Goal: Information Seeking & Learning: Learn about a topic

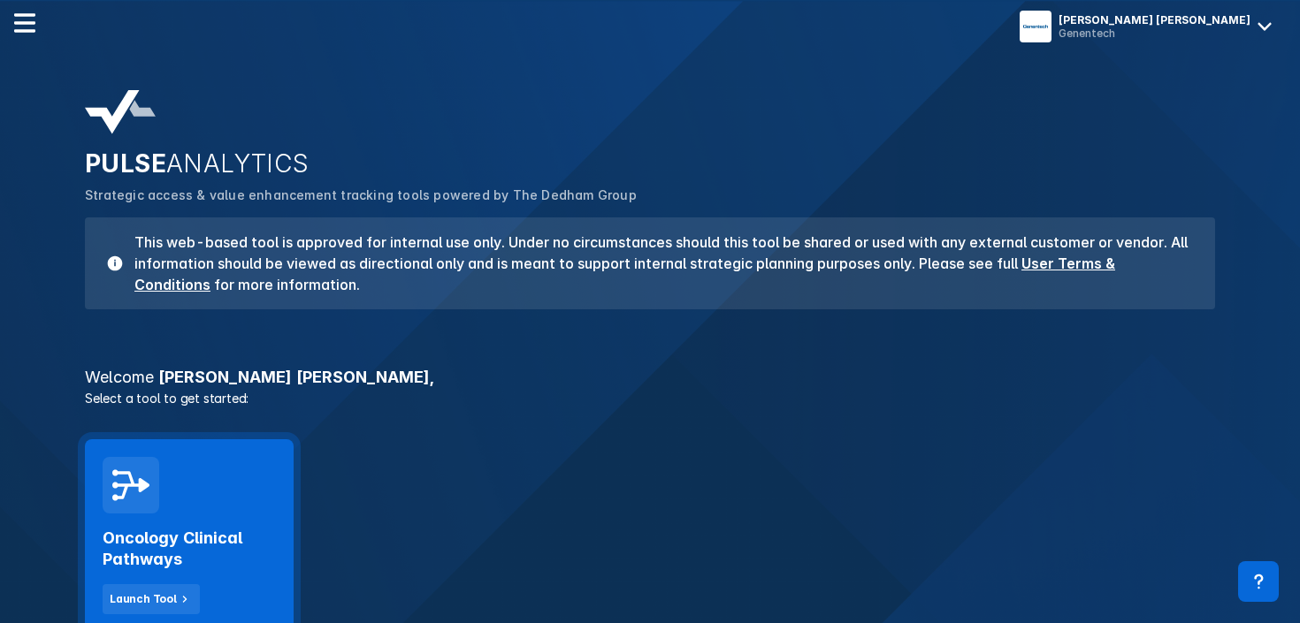
click at [187, 532] on h2 "Oncology Clinical Pathways" at bounding box center [189, 549] width 173 height 42
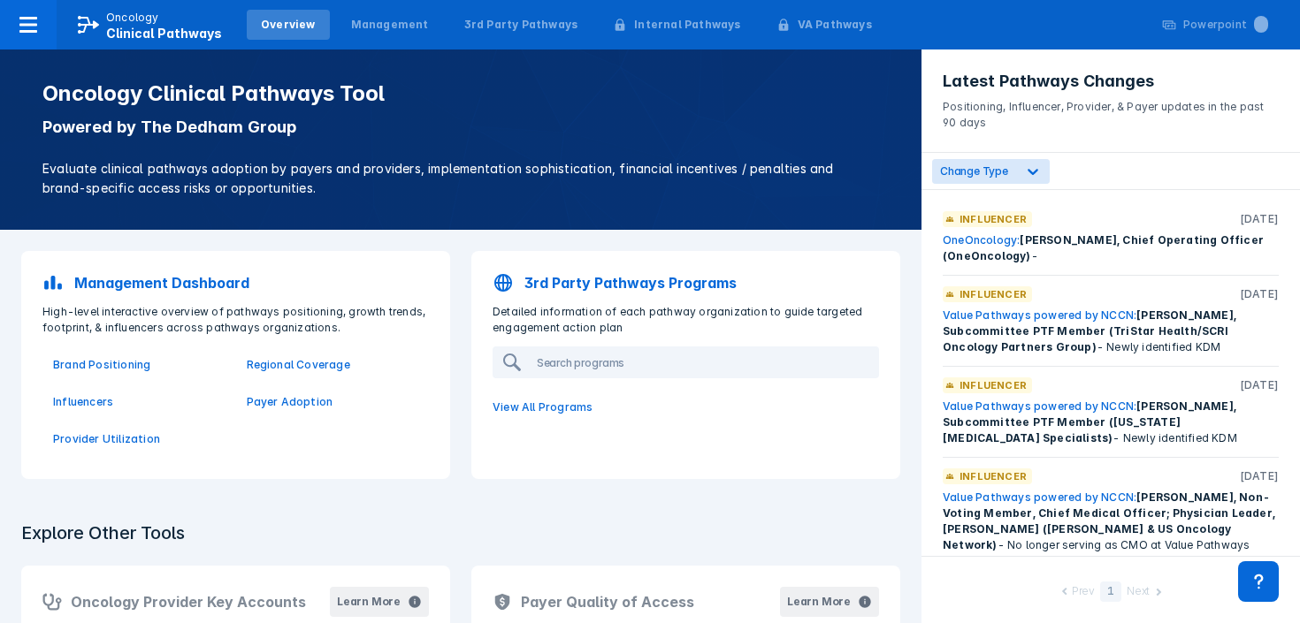
click at [119, 286] on p "Management Dashboard" at bounding box center [161, 282] width 175 height 21
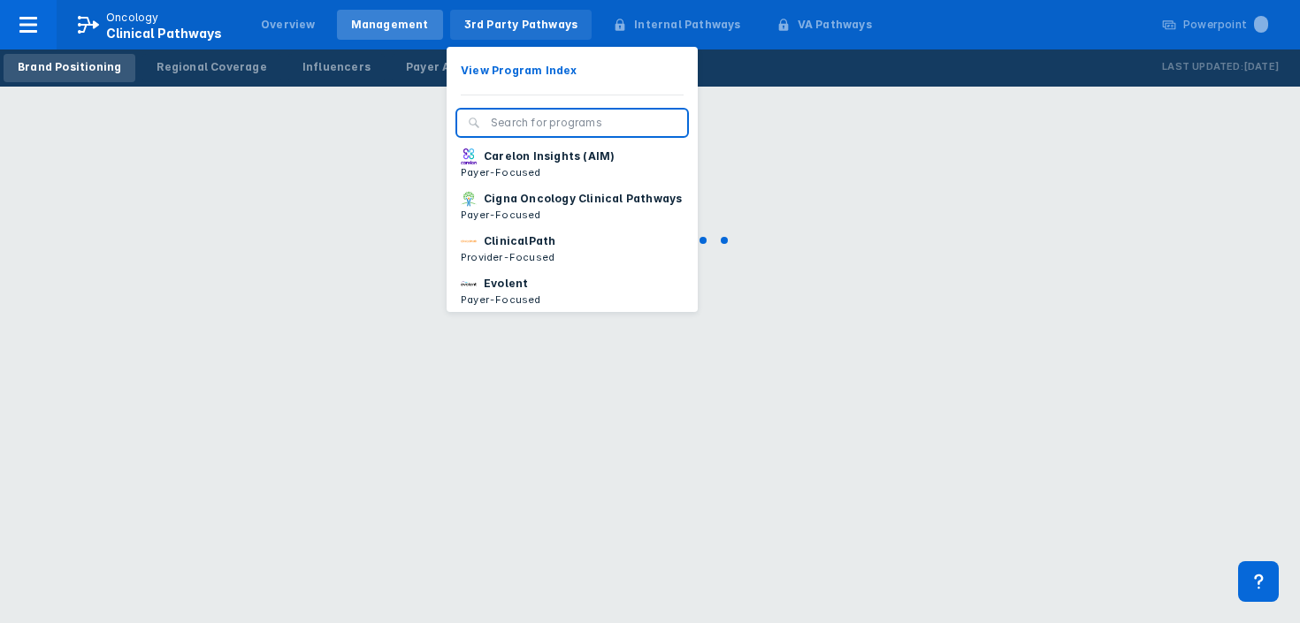
click at [508, 19] on div "3rd Party Pathways" at bounding box center [521, 25] width 114 height 16
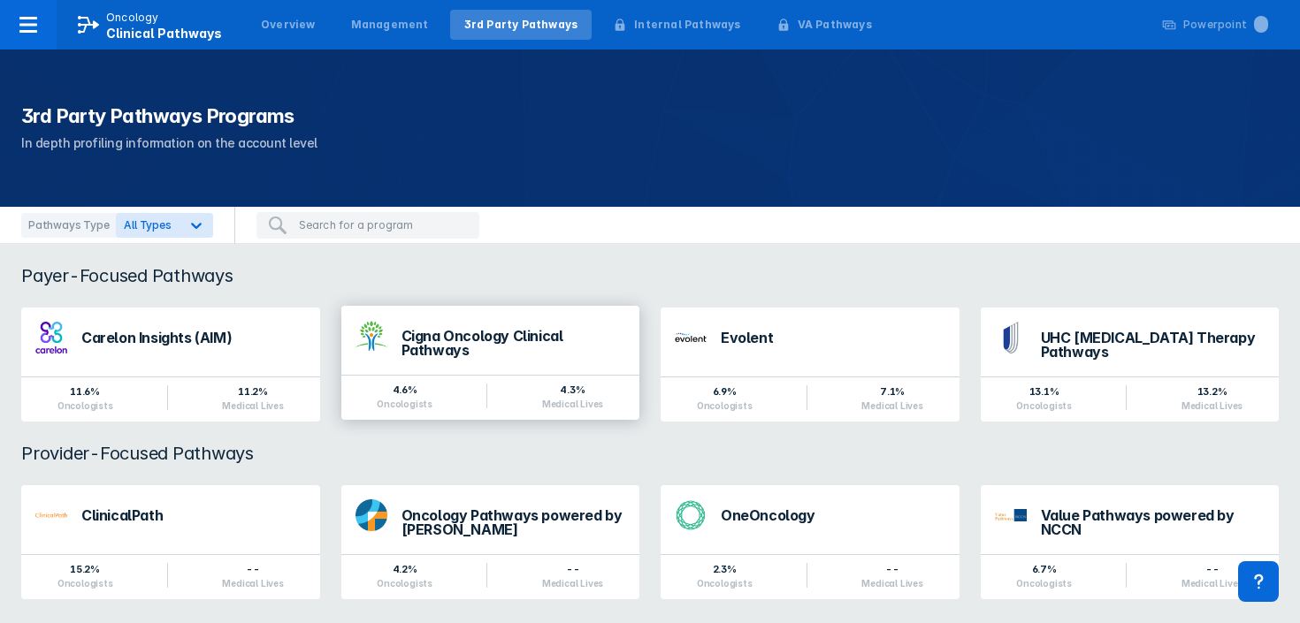
scroll to position [19, 0]
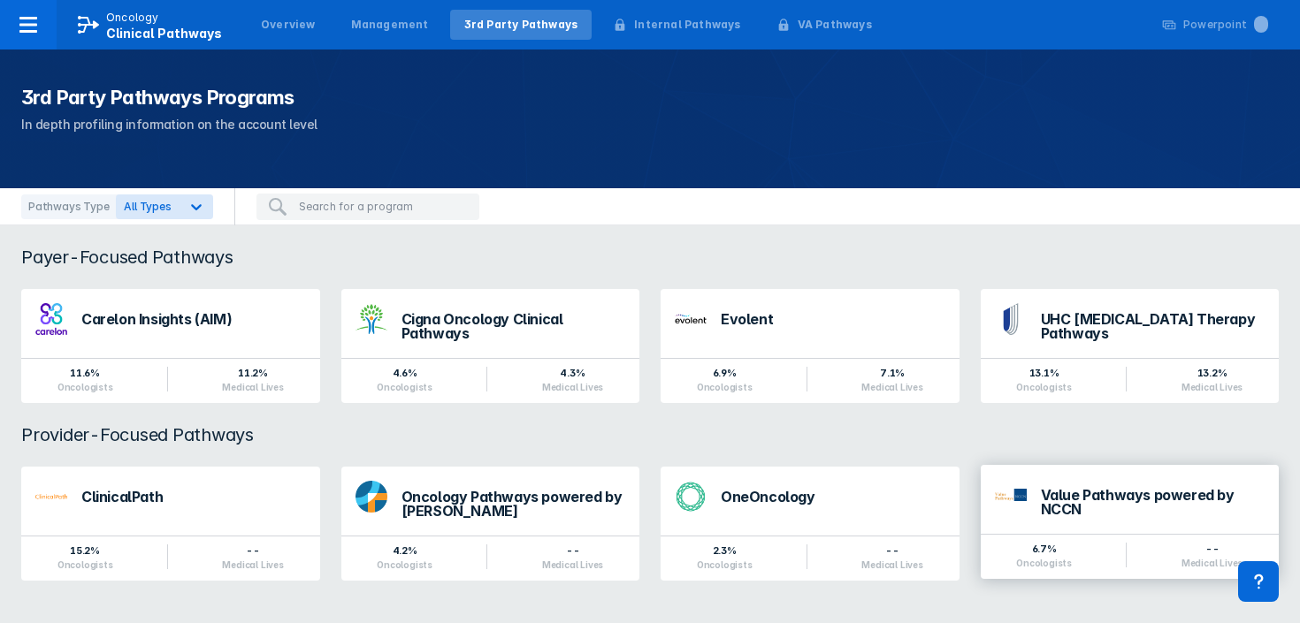
click at [1057, 493] on div "Value Pathways powered by NCCN" at bounding box center [1153, 502] width 225 height 28
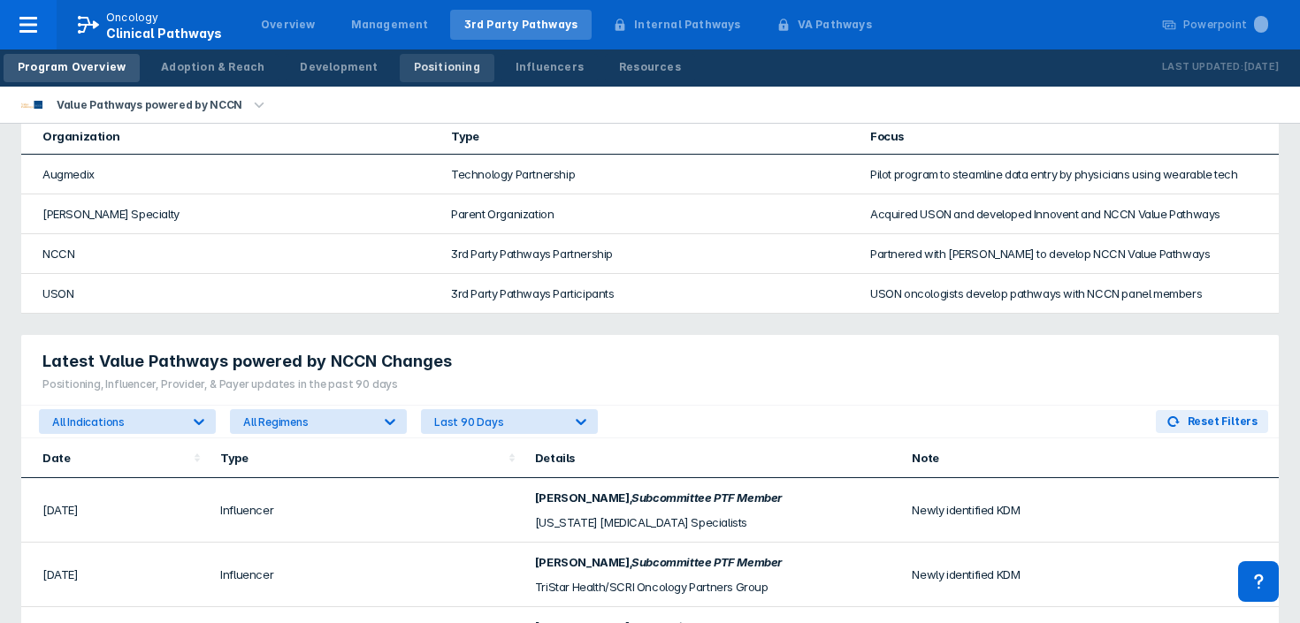
click at [414, 69] on div "Positioning" at bounding box center [447, 67] width 66 height 16
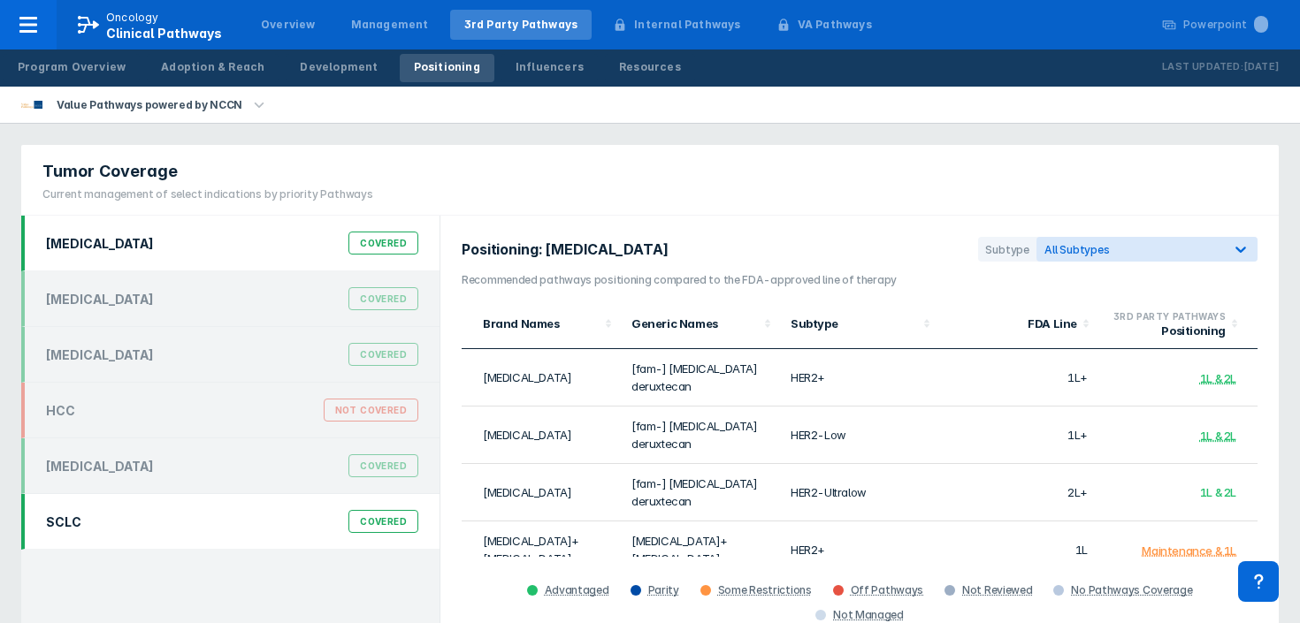
click at [390, 526] on div "Covered" at bounding box center [383, 521] width 70 height 23
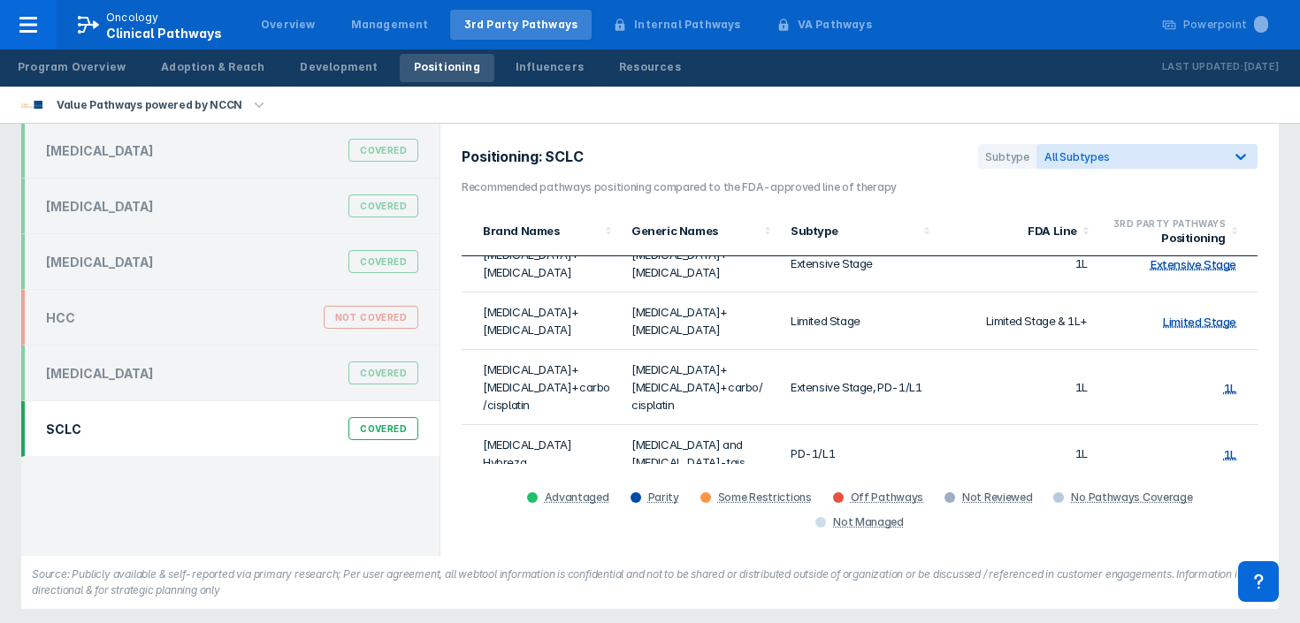
scroll to position [100, 0]
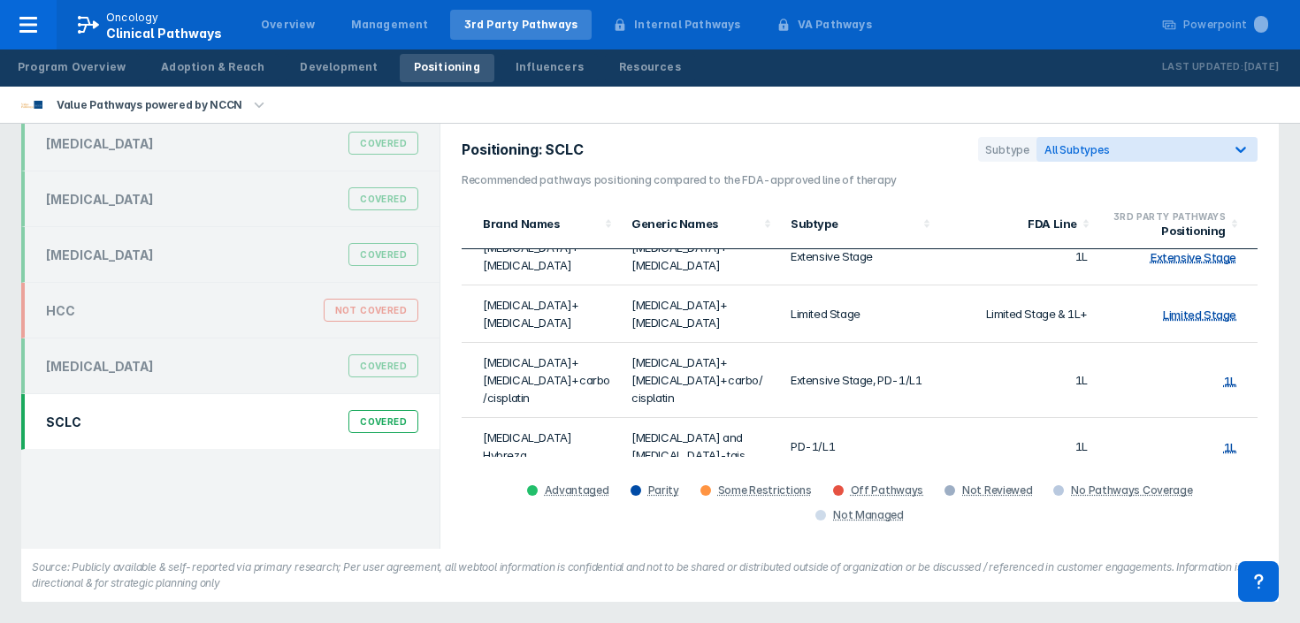
click at [511, 476] on td "[MEDICAL_DATA]+[MEDICAL_DATA]+[MEDICAL_DATA]" at bounding box center [541, 513] width 159 height 75
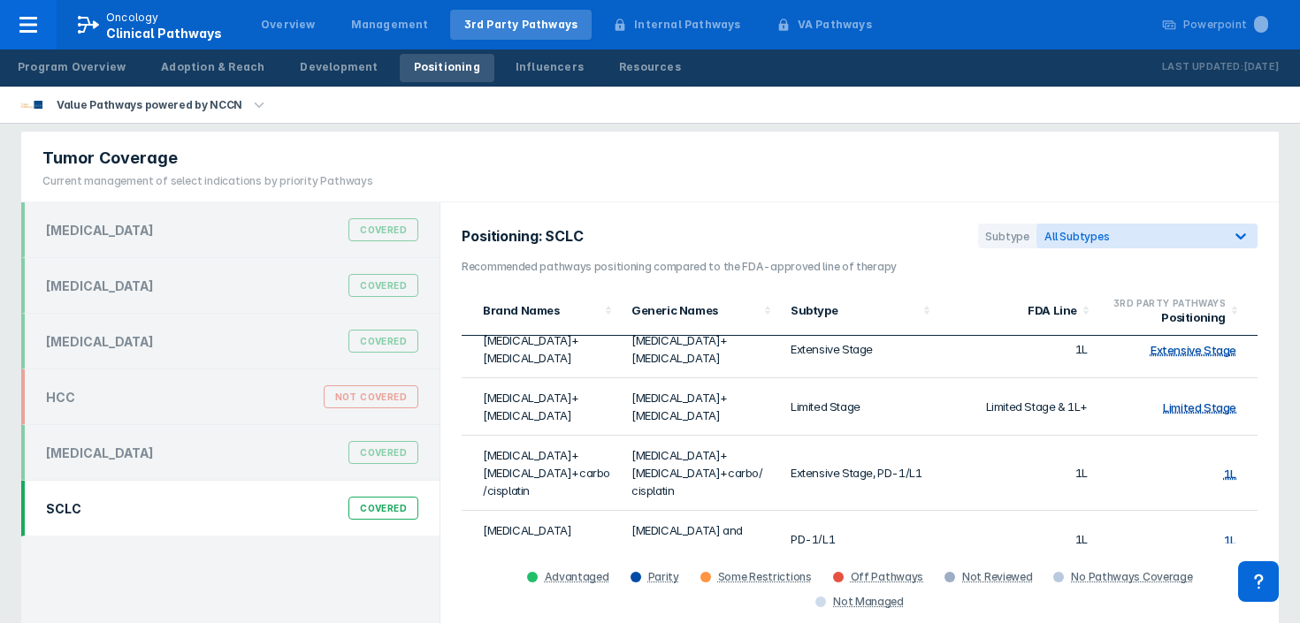
scroll to position [21, 0]
